Goal: Use online tool/utility: Utilize a website feature to perform a specific function

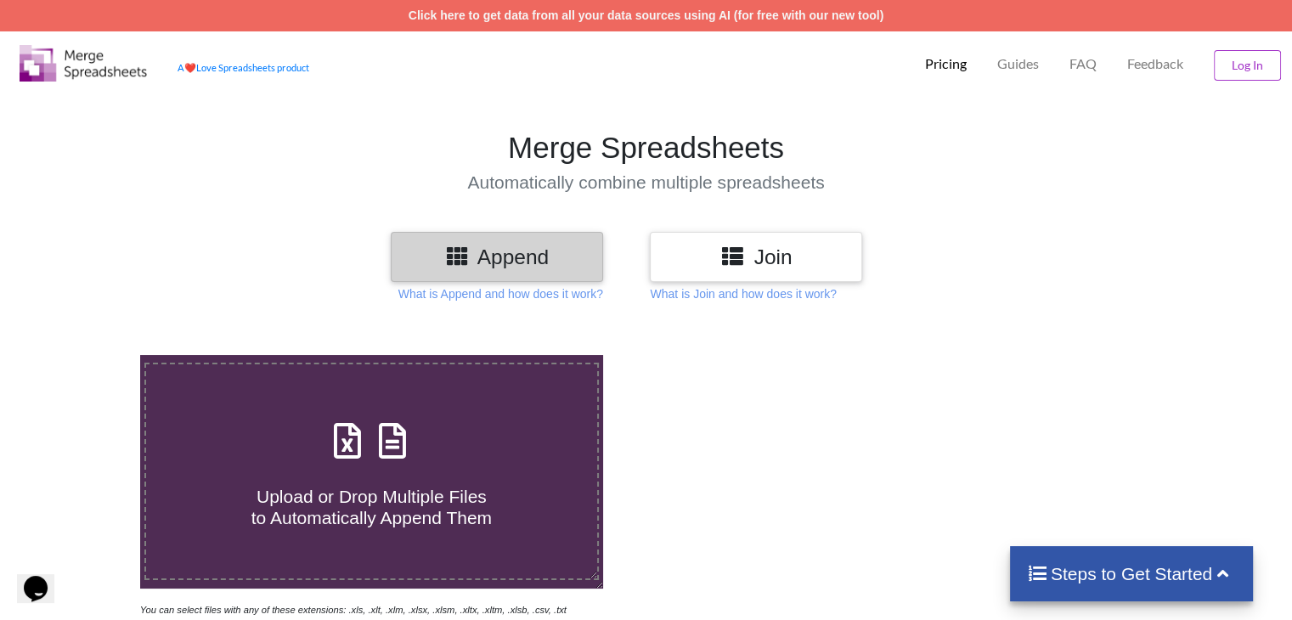
scroll to position [340, 0]
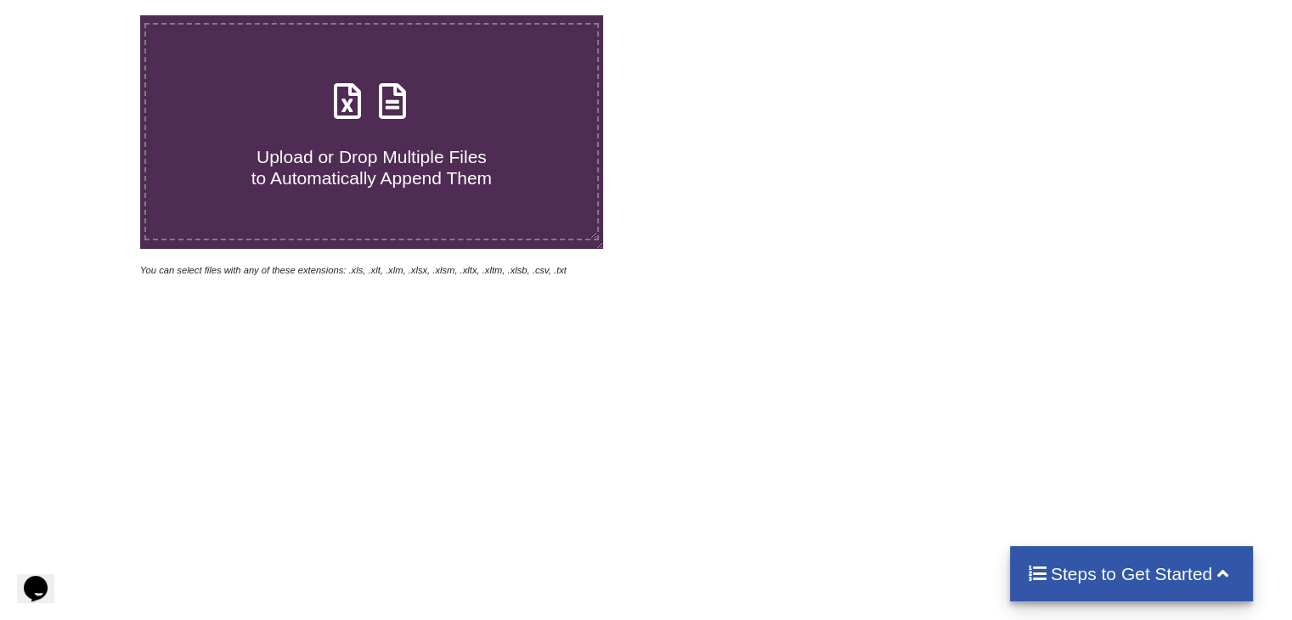
click at [386, 156] on span "Upload or Drop Multiple Files to Automatically Append Them" at bounding box center [371, 167] width 240 height 41
click at [88, 15] on input "Upload or Drop Multiple Files to Automatically Append Them" at bounding box center [88, 15] width 0 height 0
type input "C:\fakepath\2.xlsx"
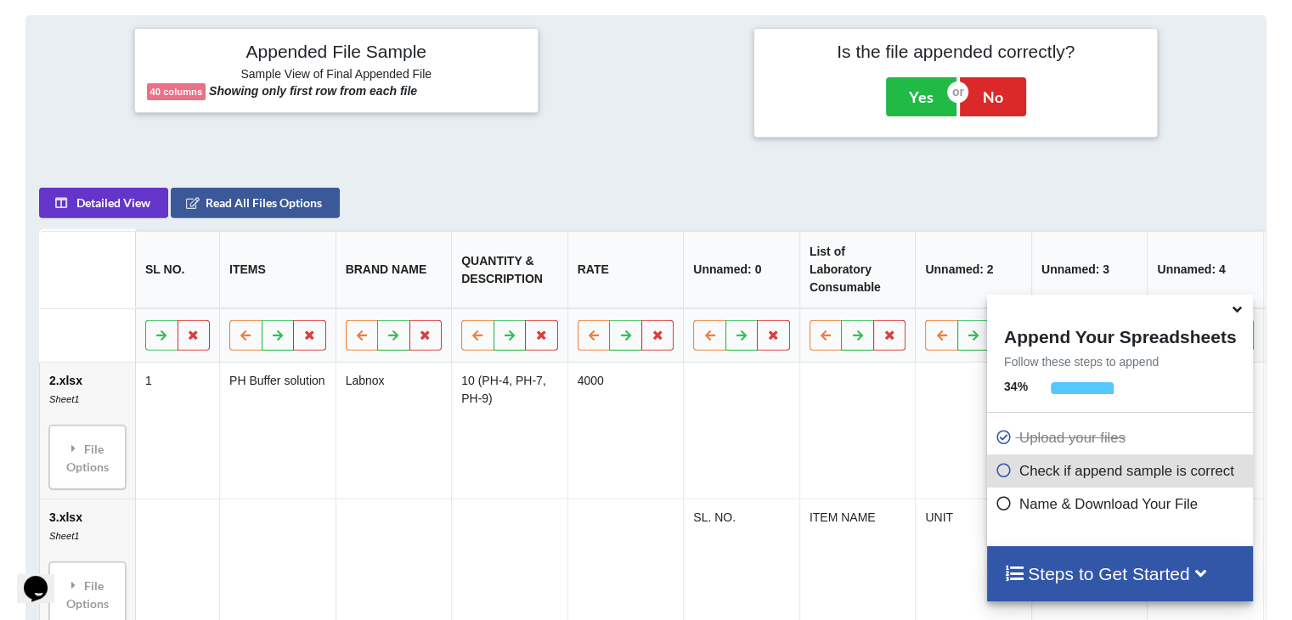
scroll to position [670, 0]
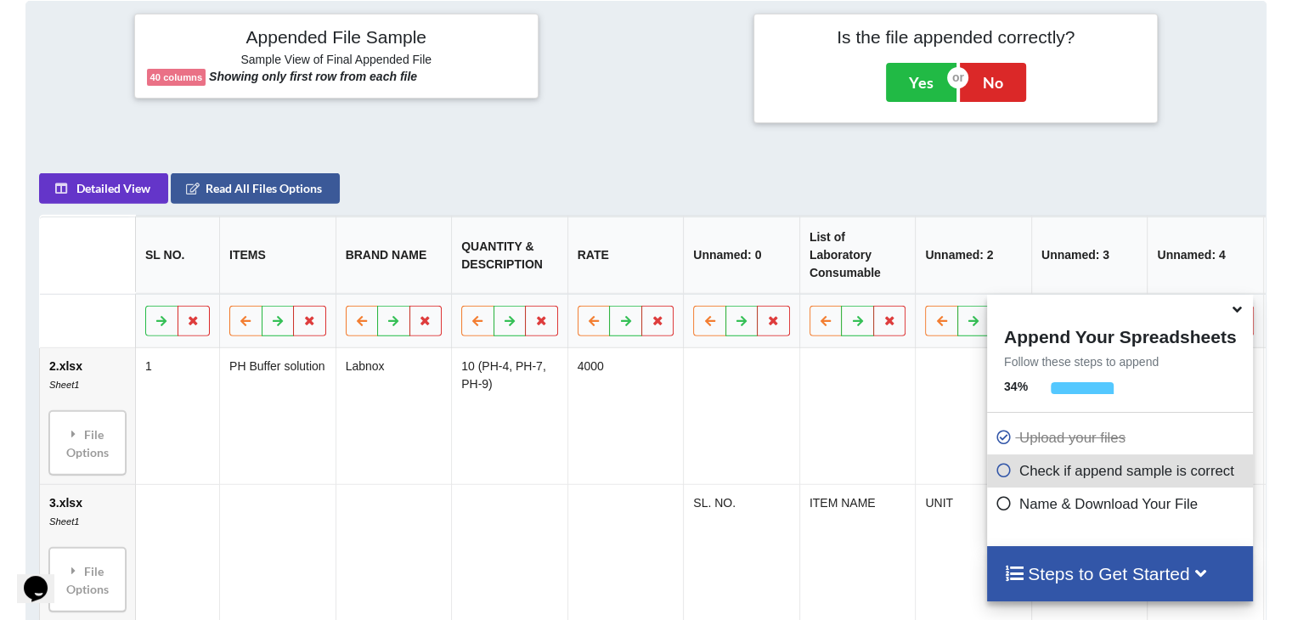
click at [1121, 508] on p "Name & Download Your File" at bounding box center [1121, 503] width 253 height 21
click at [998, 504] on icon at bounding box center [1003, 500] width 17 height 14
click at [999, 504] on icon at bounding box center [1003, 500] width 17 height 14
click at [1225, 315] on div at bounding box center [1120, 308] width 266 height 26
click at [1226, 315] on div at bounding box center [1120, 308] width 266 height 26
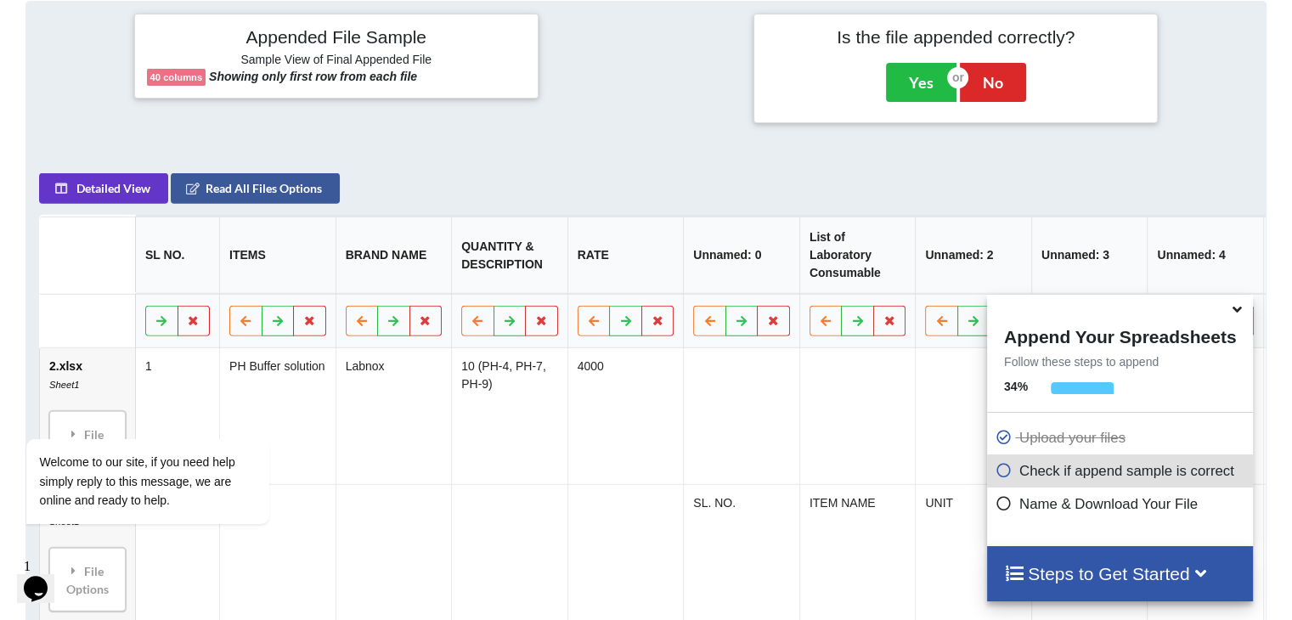
click at [1235, 314] on icon at bounding box center [1237, 306] width 18 height 15
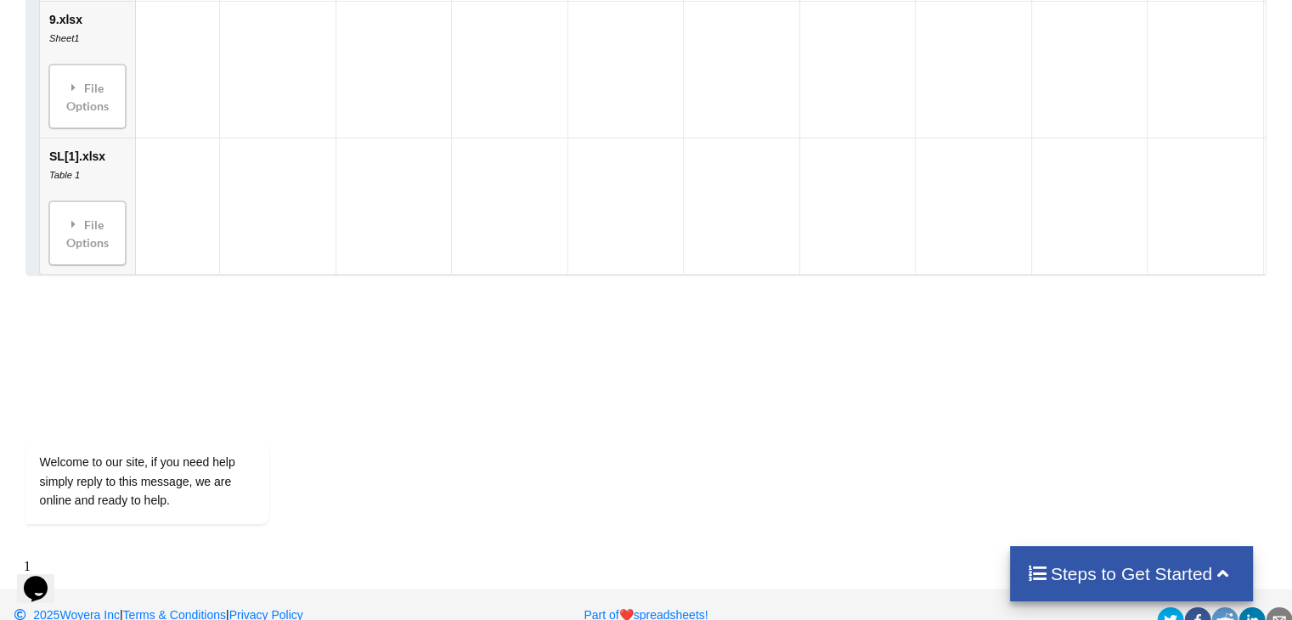
scroll to position [2007, 0]
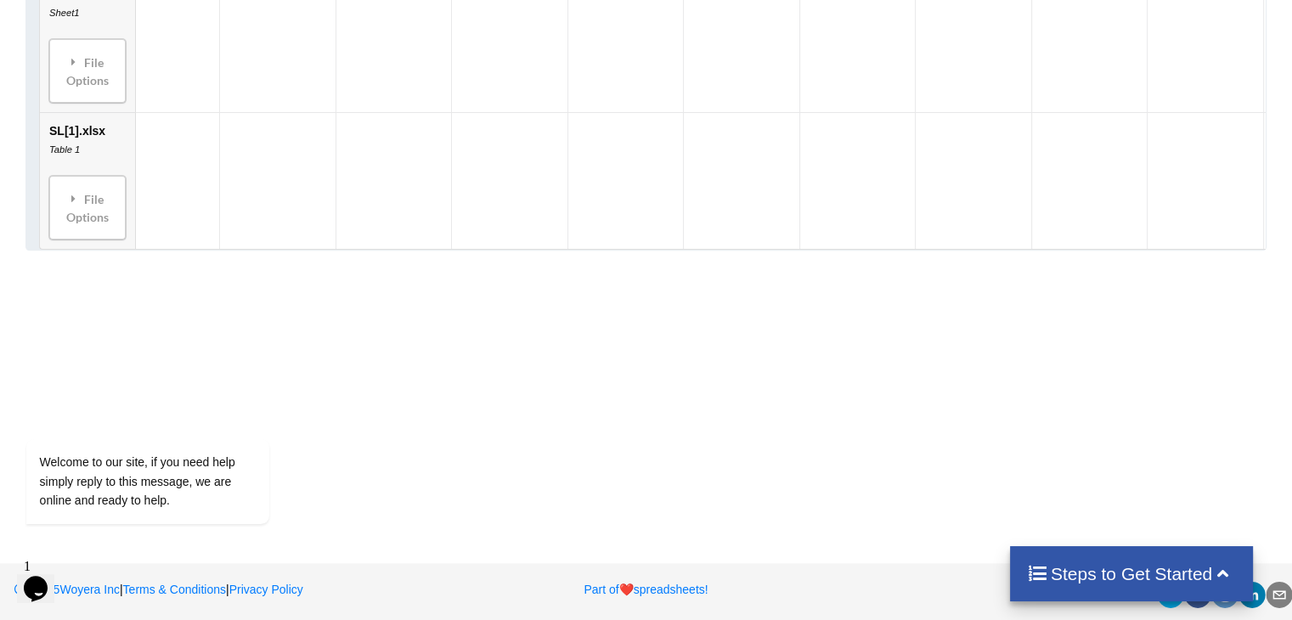
click at [1065, 571] on h4 "Steps to Get Started" at bounding box center [1132, 573] width 210 height 21
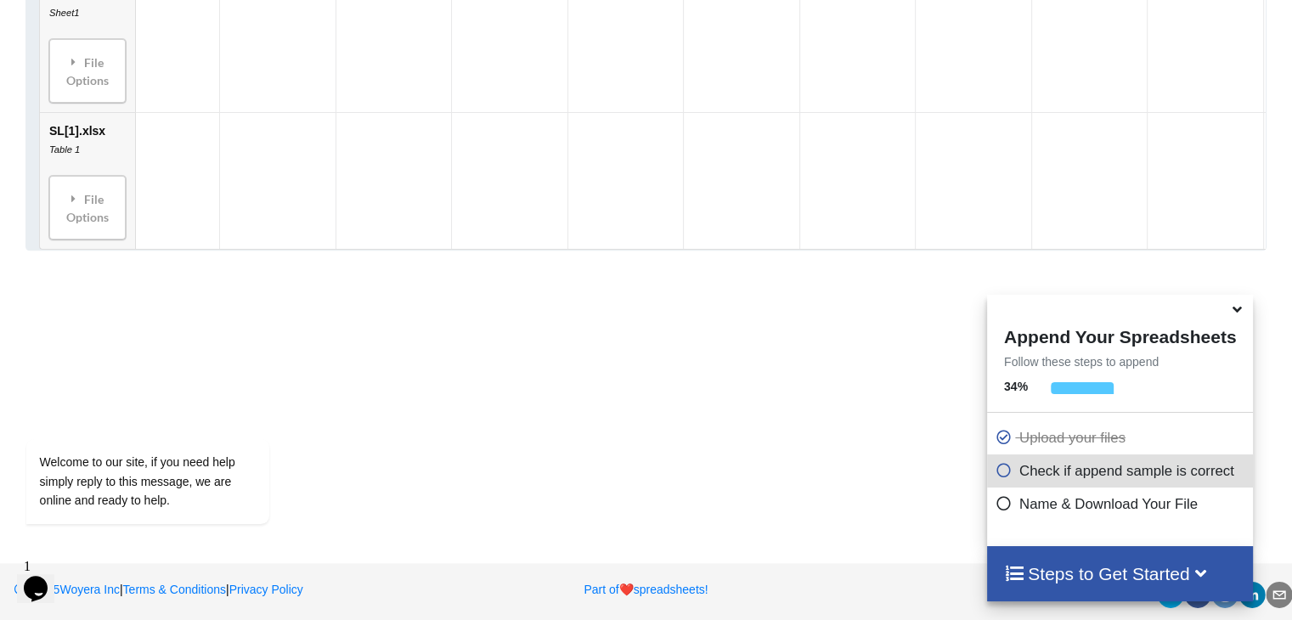
click at [999, 479] on span at bounding box center [1007, 471] width 24 height 16
click at [1000, 463] on icon at bounding box center [1003, 467] width 17 height 14
click at [1003, 470] on icon at bounding box center [1003, 467] width 17 height 14
click at [1002, 470] on icon at bounding box center [1003, 467] width 17 height 14
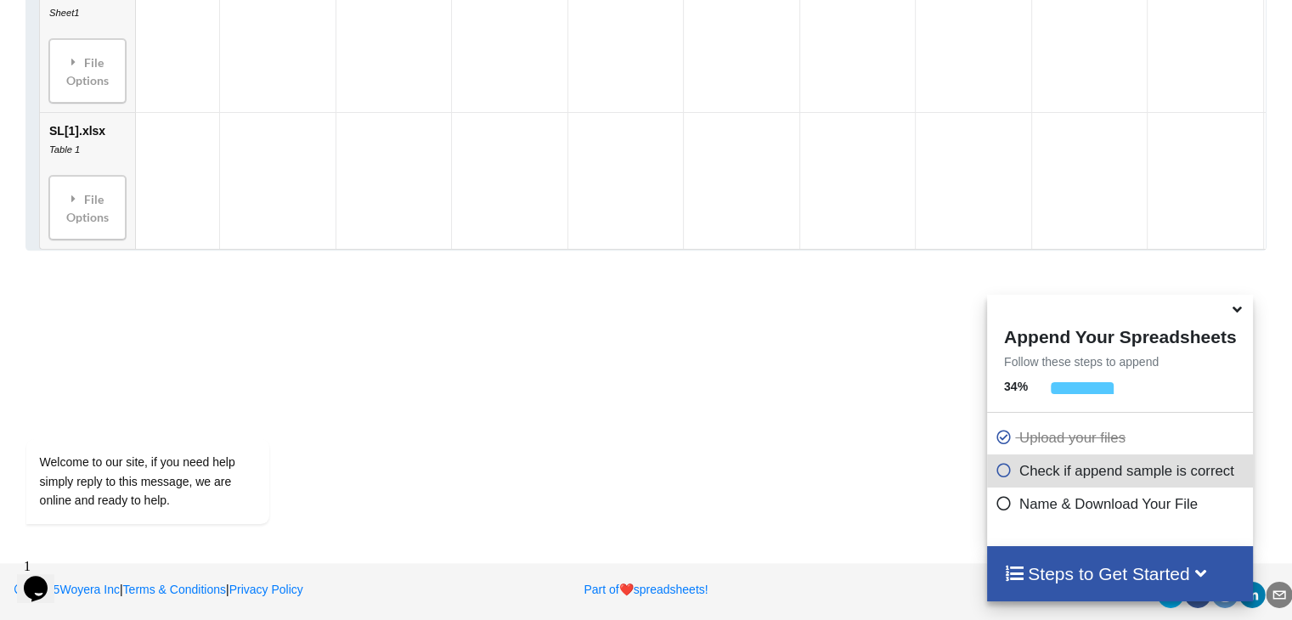
click at [1088, 465] on p "Check if append sample is correct" at bounding box center [1121, 470] width 253 height 21
click at [1123, 480] on p "Check if append sample is correct" at bounding box center [1121, 470] width 253 height 21
click at [1122, 482] on div "Check if append sample is correct" at bounding box center [1120, 470] width 266 height 33
click at [1096, 475] on p "Check if append sample is correct" at bounding box center [1121, 470] width 253 height 21
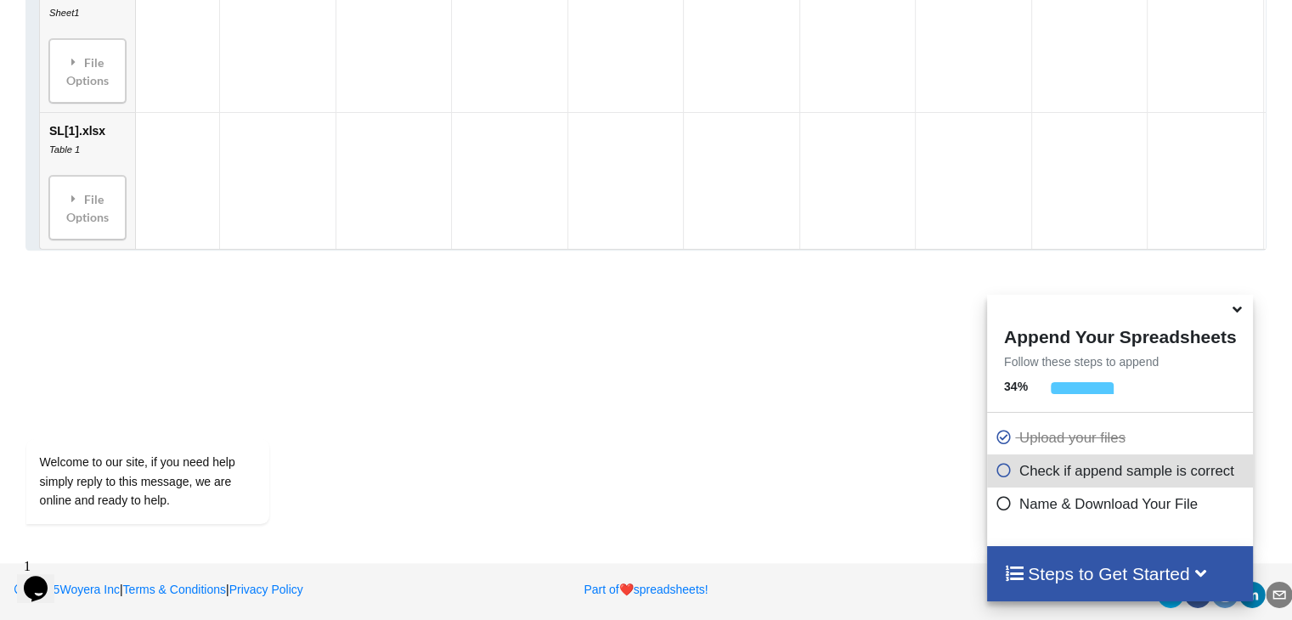
click at [1089, 514] on div "Name & Download Your File" at bounding box center [1120, 503] width 266 height 33
click at [1084, 510] on p "Name & Download Your File" at bounding box center [1121, 503] width 253 height 21
click at [1084, 509] on p "Name & Download Your File" at bounding box center [1121, 503] width 253 height 21
click at [995, 507] on icon at bounding box center [1003, 500] width 17 height 14
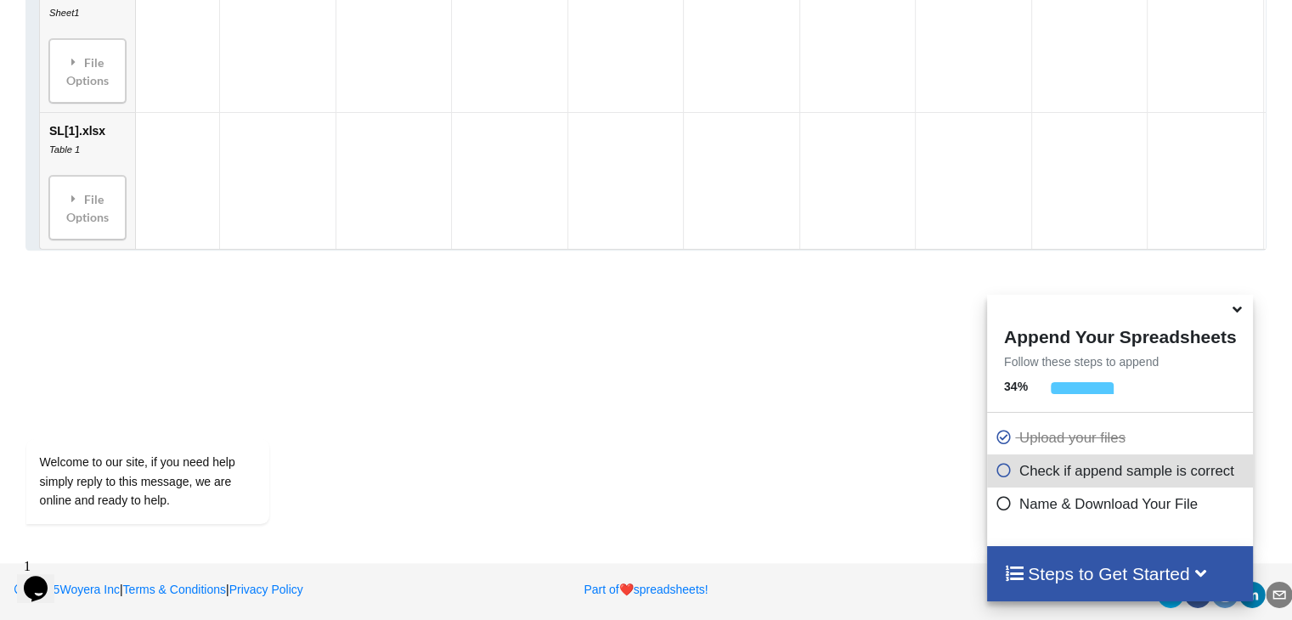
click at [995, 504] on icon at bounding box center [1003, 500] width 17 height 14
click at [1004, 575] on icon at bounding box center [1014, 572] width 21 height 18
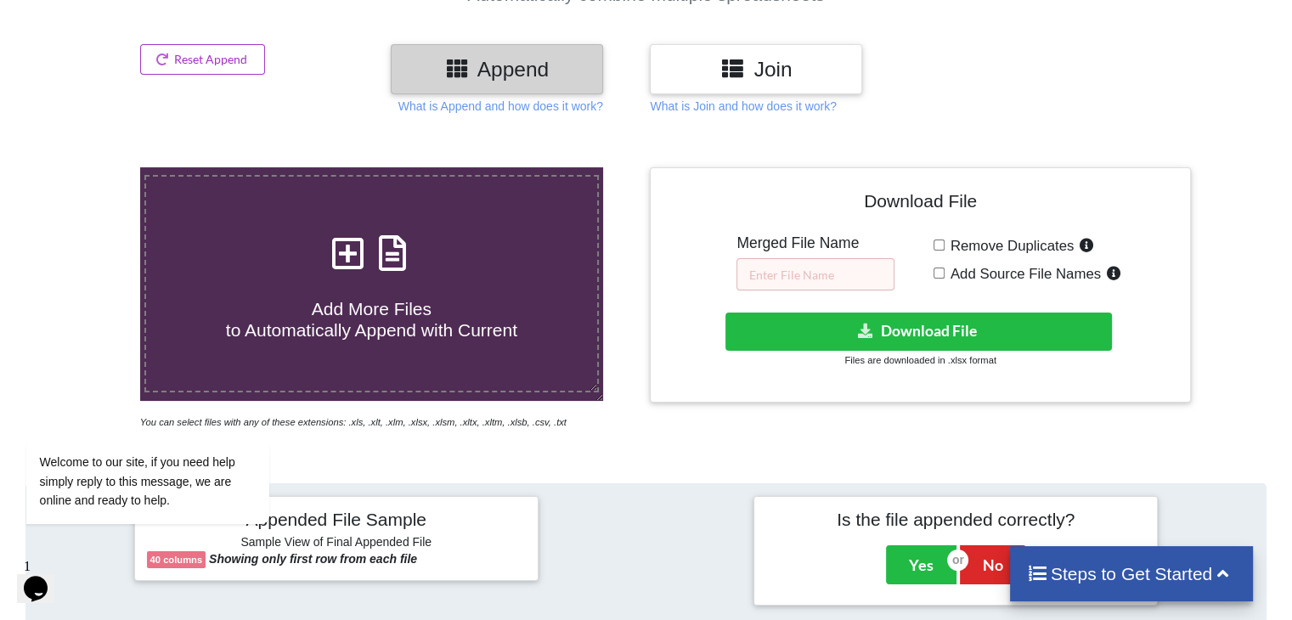
scroll to position [138, 0]
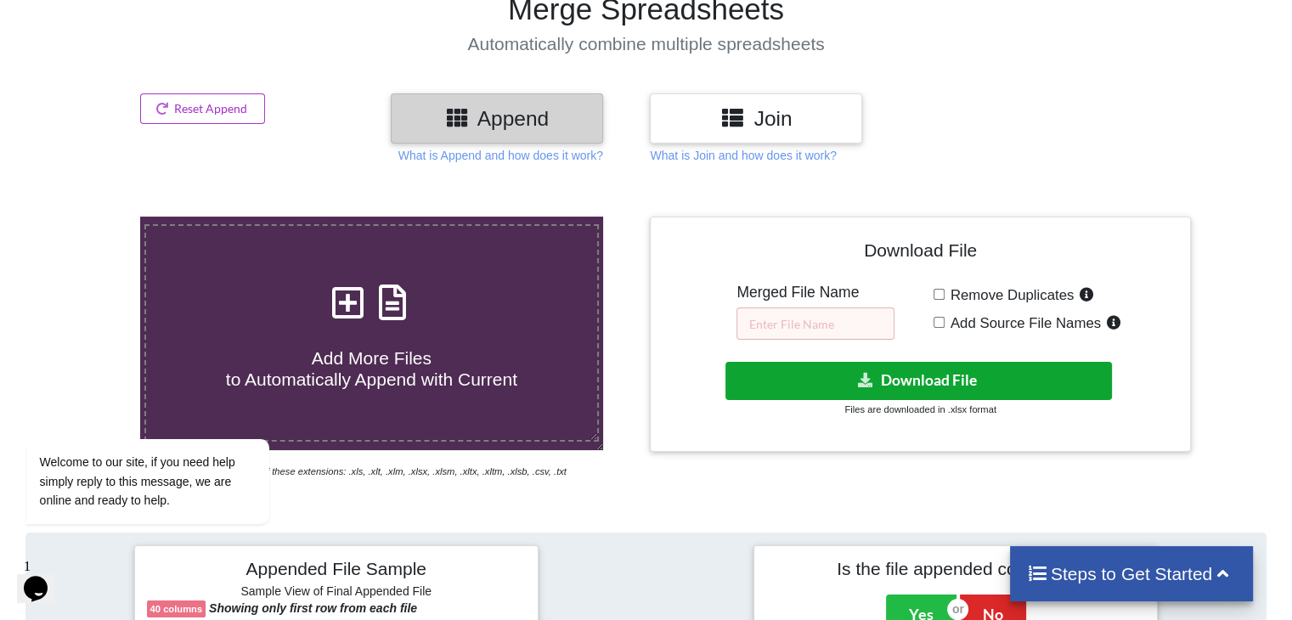
click at [873, 373] on icon at bounding box center [866, 379] width 18 height 13
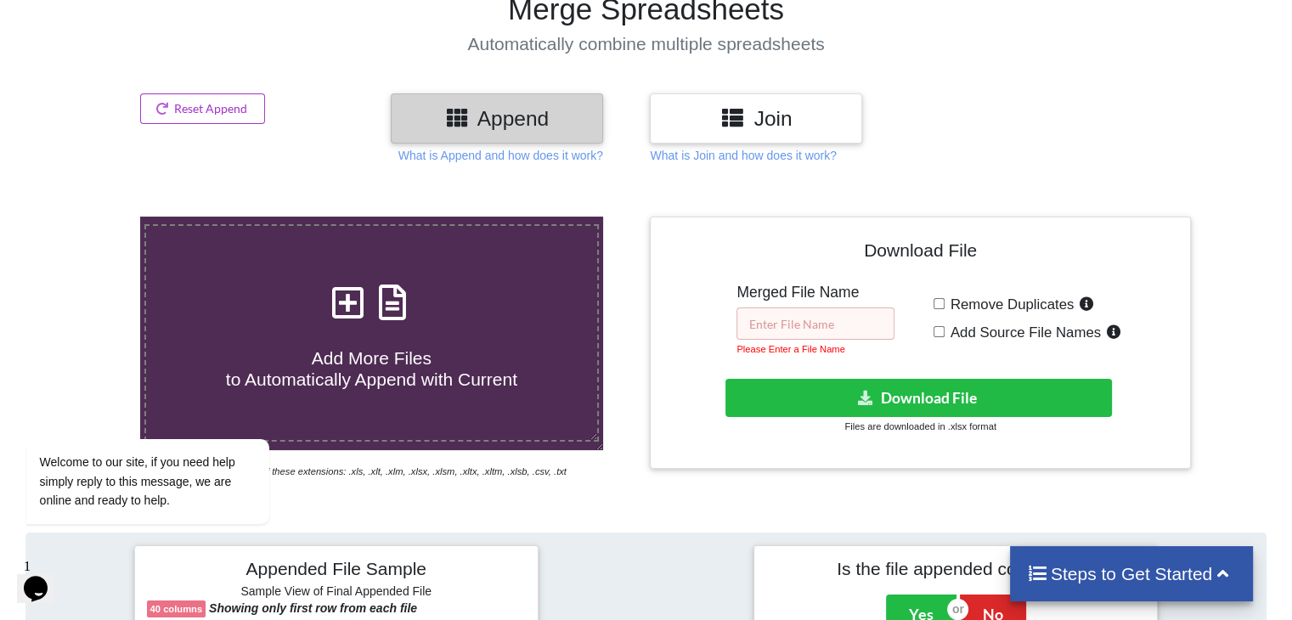
click at [831, 320] on input "text" at bounding box center [815, 323] width 158 height 32
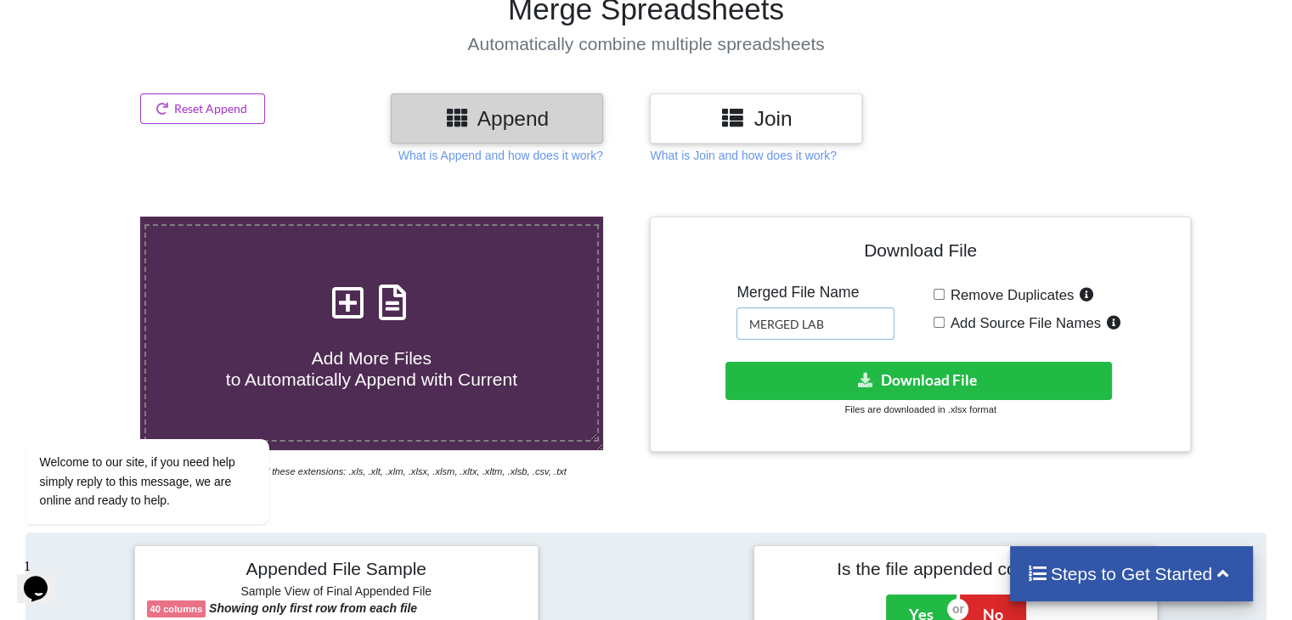
type input "MERGED LAB"
click at [834, 398] on div "Download hidden Download File Files are downloaded in .xlsx format" at bounding box center [919, 390] width 515 height 56
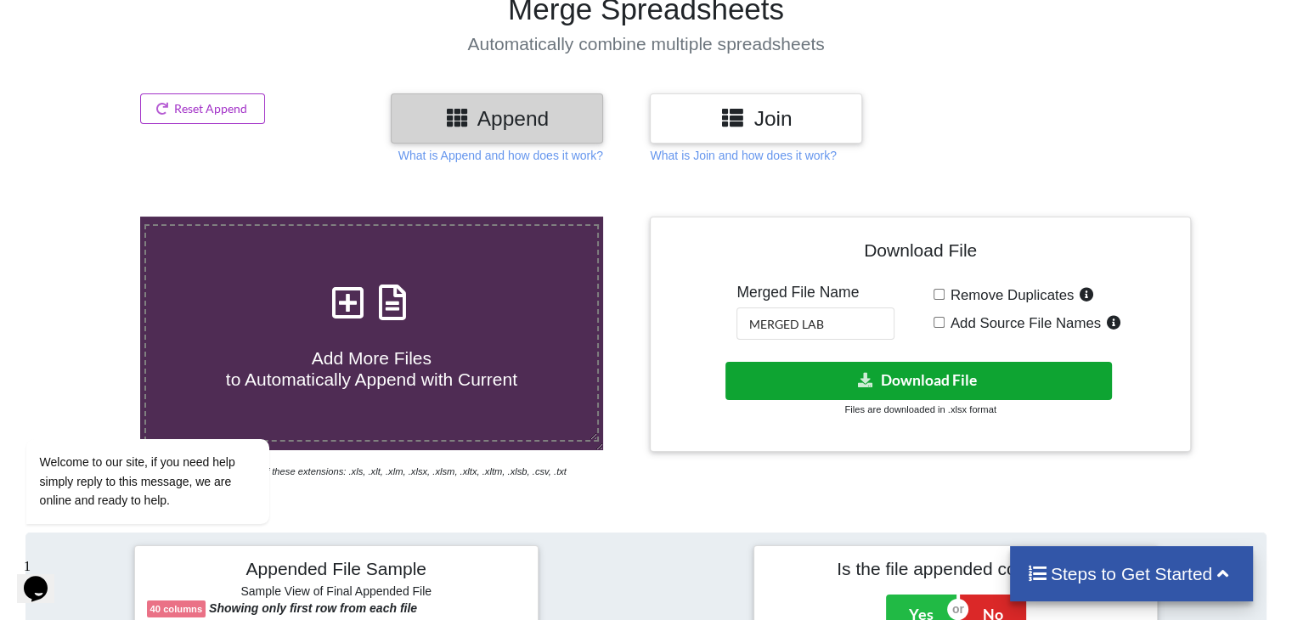
click at [890, 391] on button "Download File" at bounding box center [918, 381] width 386 height 38
